Goal: Task Accomplishment & Management: Use online tool/utility

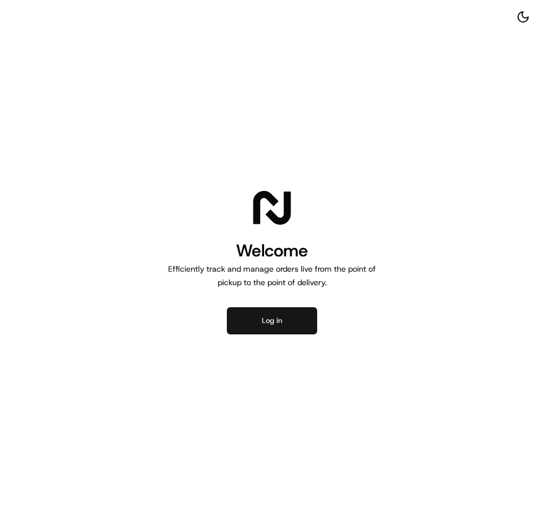
click at [284, 326] on button "Log in" at bounding box center [272, 320] width 90 height 27
